Goal: Contribute content: Add original content to the website for others to see

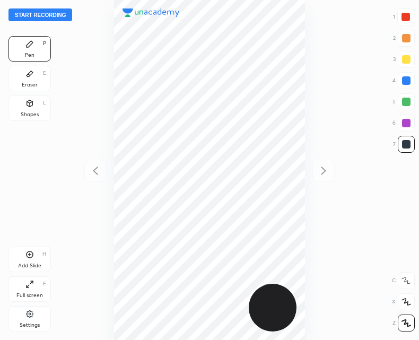
scroll to position [340, 249]
click at [52, 16] on button "Start recording" at bounding box center [40, 14] width 64 height 13
click at [27, 252] on icon at bounding box center [29, 254] width 8 height 8
click at [32, 260] on div "Add Slide H" at bounding box center [29, 259] width 42 height 25
click at [97, 172] on icon at bounding box center [95, 170] width 13 height 13
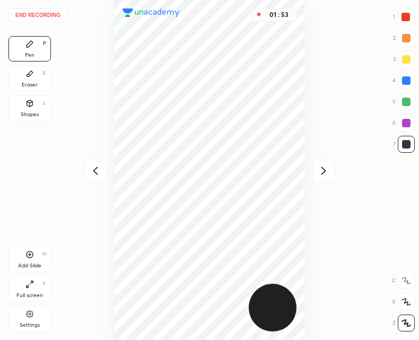
click at [21, 259] on div "Add Slide H" at bounding box center [29, 259] width 42 height 25
click at [326, 170] on icon at bounding box center [323, 170] width 5 height 8
click at [88, 183] on div "02 : 32" at bounding box center [209, 170] width 249 height 340
click at [86, 177] on div at bounding box center [95, 171] width 22 height 22
click at [326, 171] on icon at bounding box center [323, 170] width 13 height 13
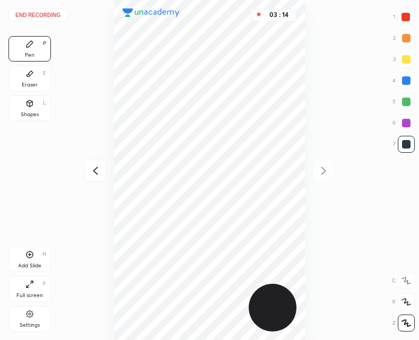
click at [95, 169] on icon at bounding box center [95, 170] width 5 height 8
click at [330, 173] on div at bounding box center [323, 171] width 22 height 22
click at [100, 172] on icon at bounding box center [95, 170] width 13 height 13
click at [100, 170] on icon at bounding box center [95, 170] width 13 height 13
click at [98, 172] on icon at bounding box center [95, 170] width 13 height 13
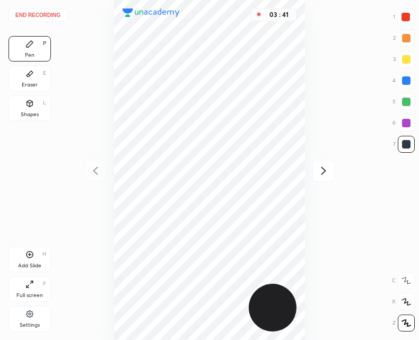
click at [313, 174] on div at bounding box center [323, 171] width 22 height 22
click at [23, 256] on div "Add Slide H" at bounding box center [29, 259] width 42 height 25
click at [41, 14] on button "End recording" at bounding box center [37, 14] width 59 height 13
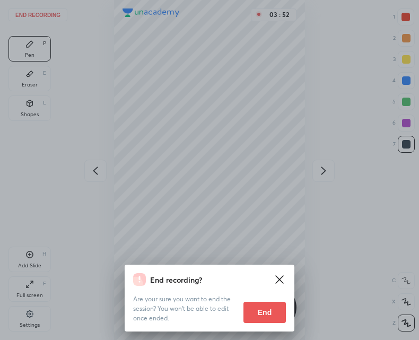
click at [266, 314] on button "End" at bounding box center [264, 312] width 42 height 21
